Goal: Navigation & Orientation: Find specific page/section

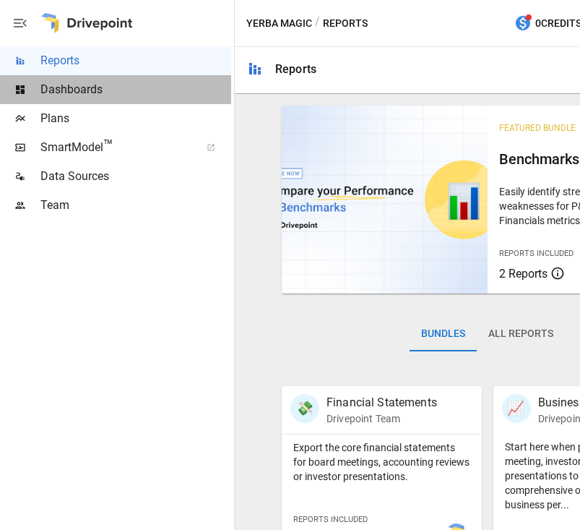
click at [109, 95] on span "Dashboards" at bounding box center [135, 89] width 191 height 17
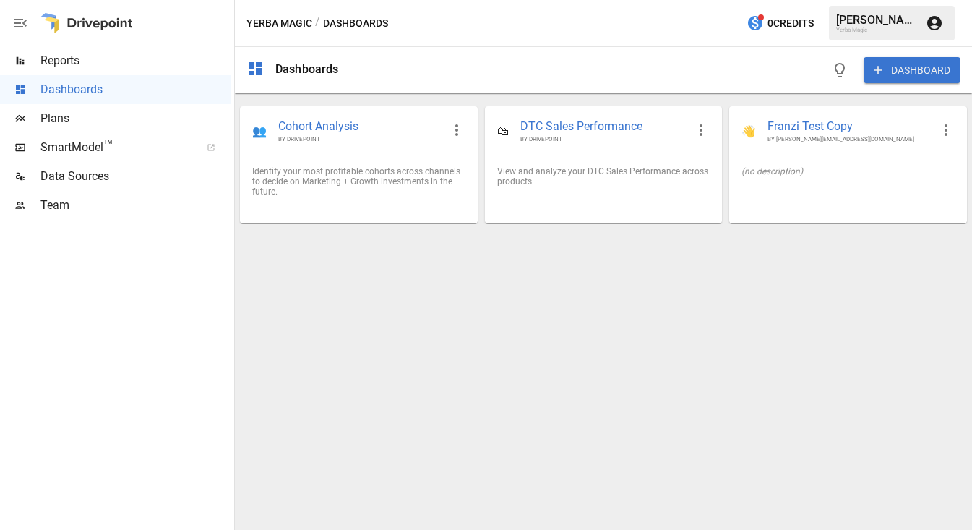
click at [148, 66] on span "Reports" at bounding box center [135, 60] width 191 height 17
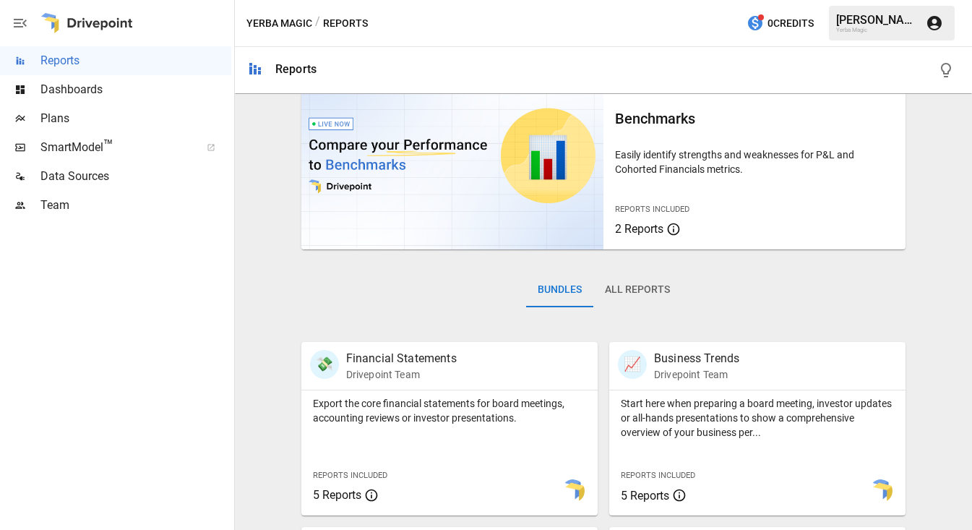
scroll to position [17, 0]
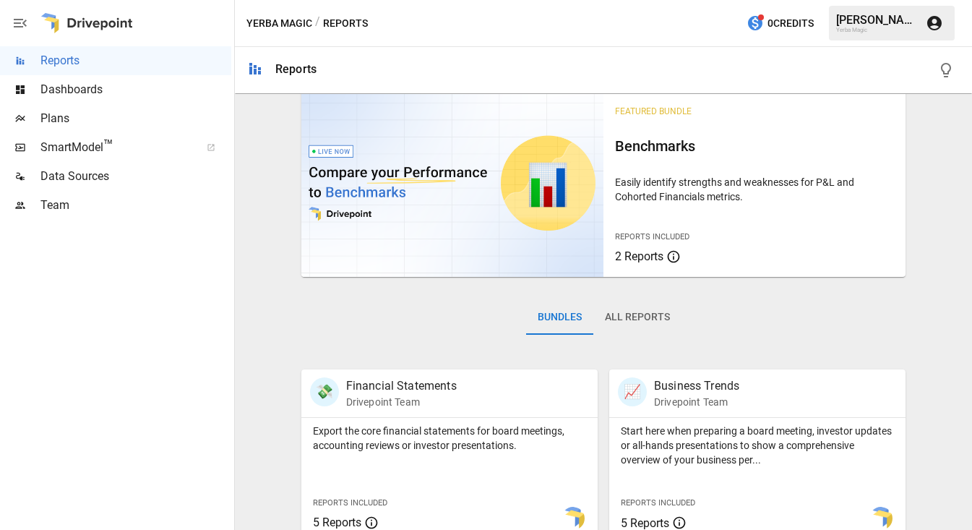
click at [149, 79] on div "Dashboards" at bounding box center [115, 89] width 231 height 29
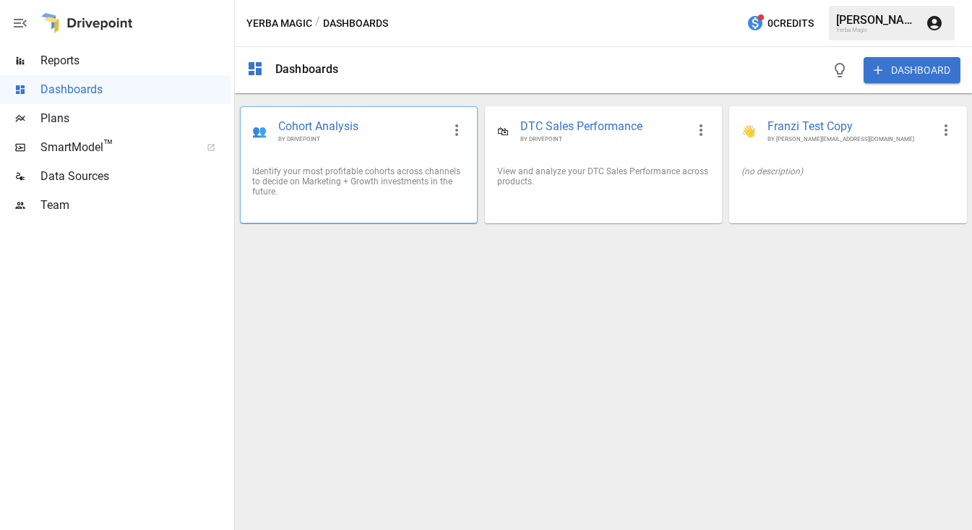
click at [348, 151] on div "👥 Cohort Analysis BY DRIVEPOINT" at bounding box center [359, 131] width 236 height 48
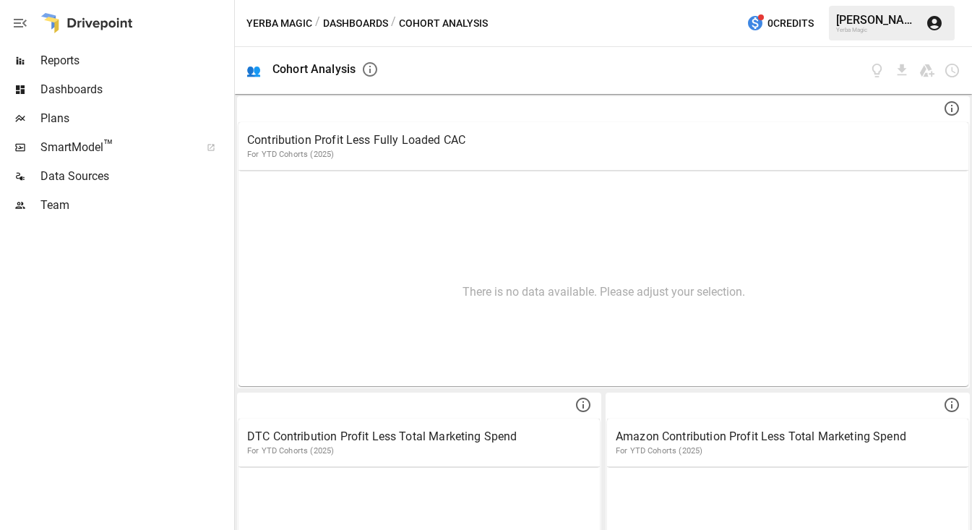
click at [94, 62] on span "Reports" at bounding box center [135, 60] width 191 height 17
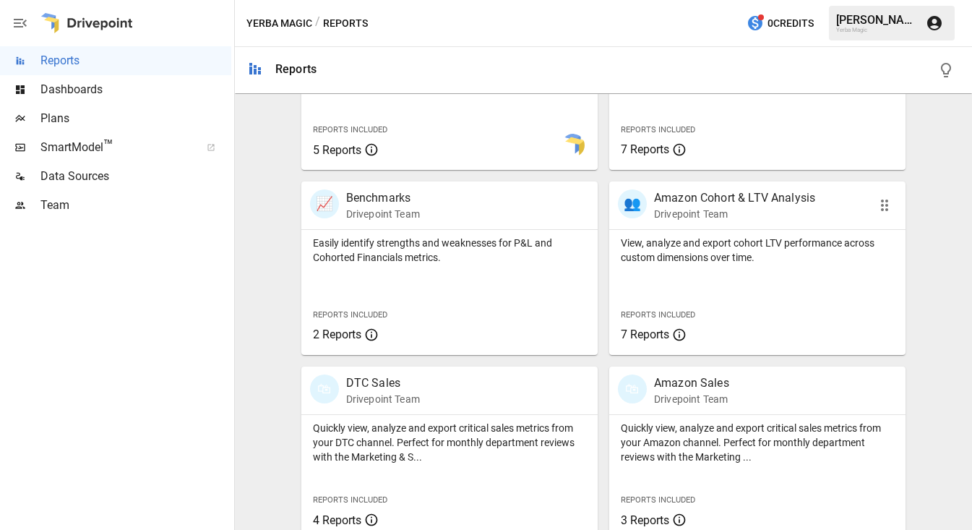
scroll to position [590, 0]
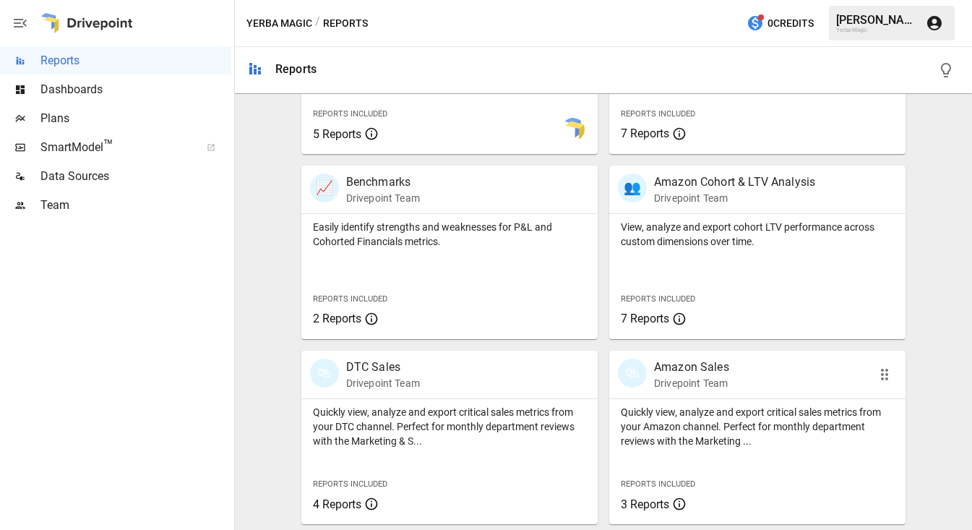
click at [579, 370] on p "Amazon Sales" at bounding box center [691, 366] width 75 height 17
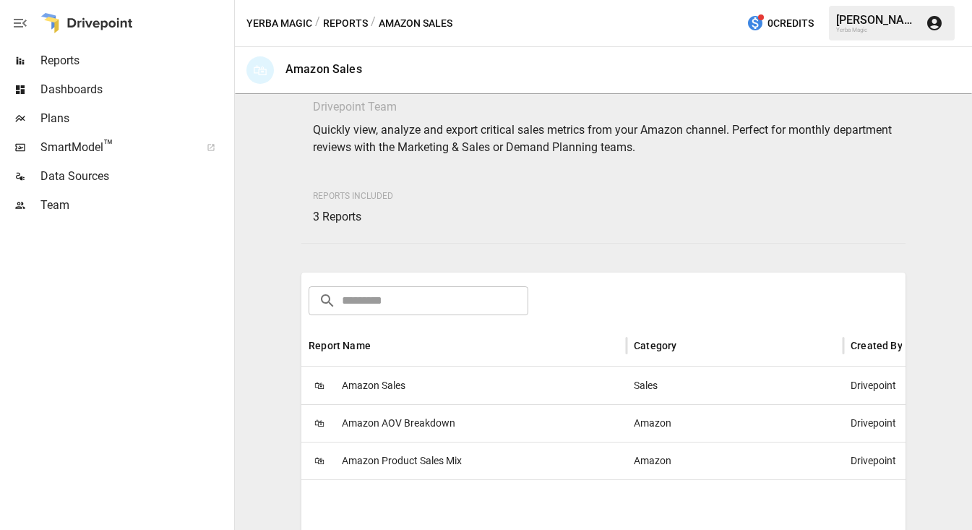
scroll to position [112, 0]
